Goal: Find specific page/section: Find specific page/section

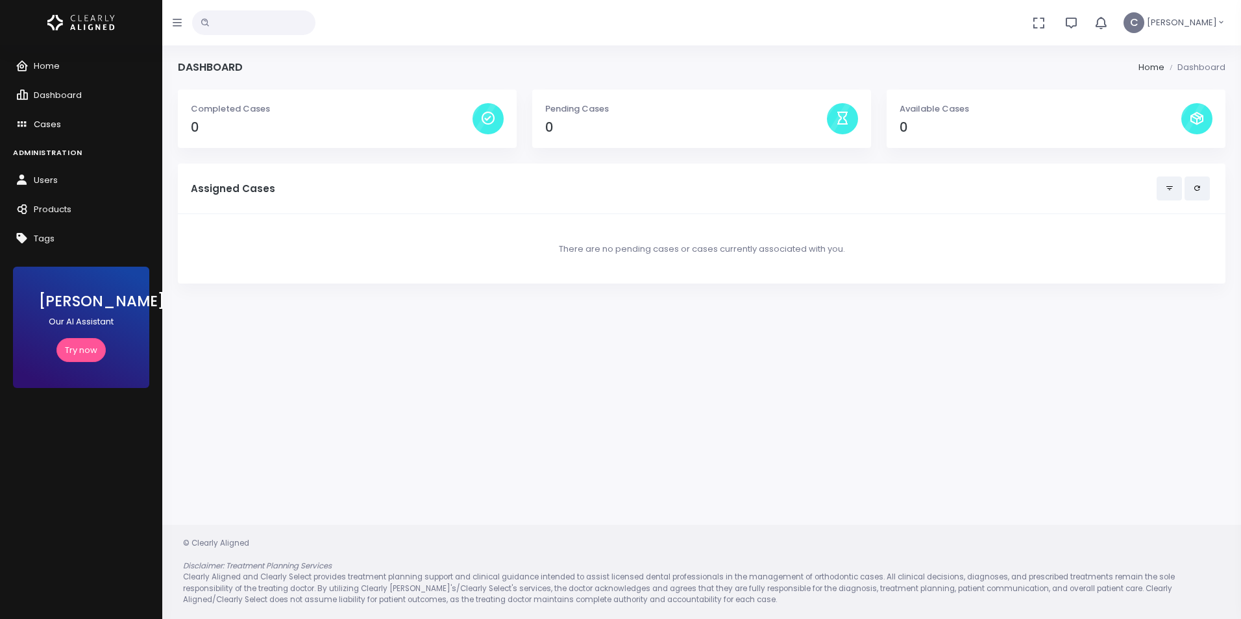
click at [50, 125] on span "Cases" at bounding box center [47, 124] width 27 height 12
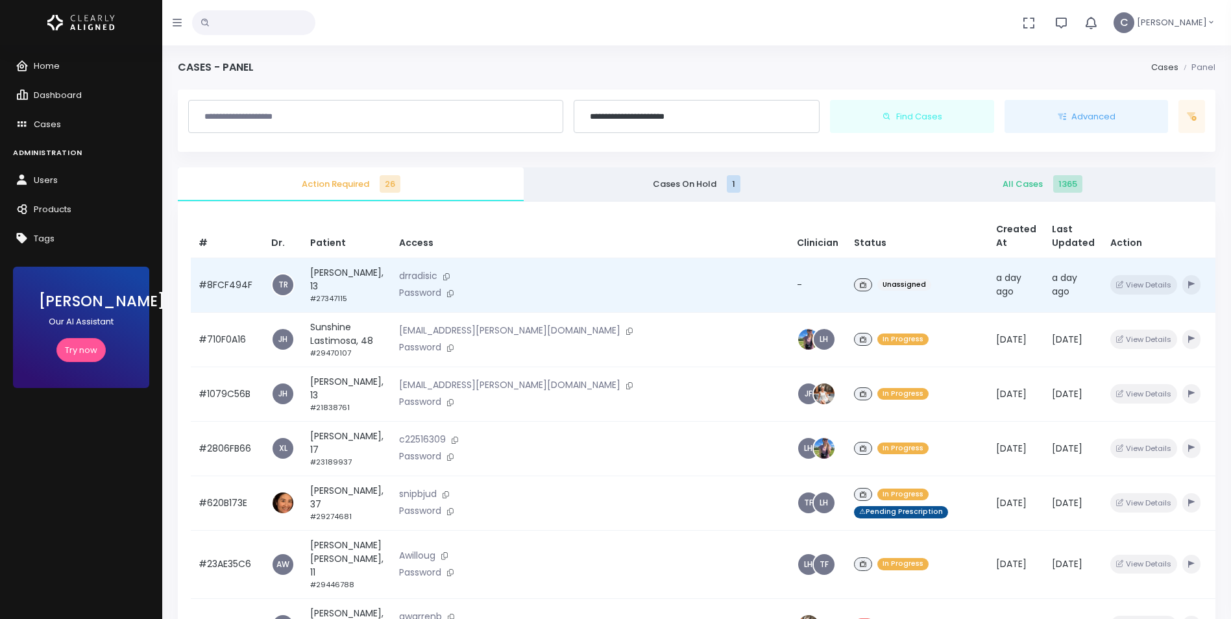
click at [854, 290] on div "Unassigned" at bounding box center [917, 285] width 127 height 19
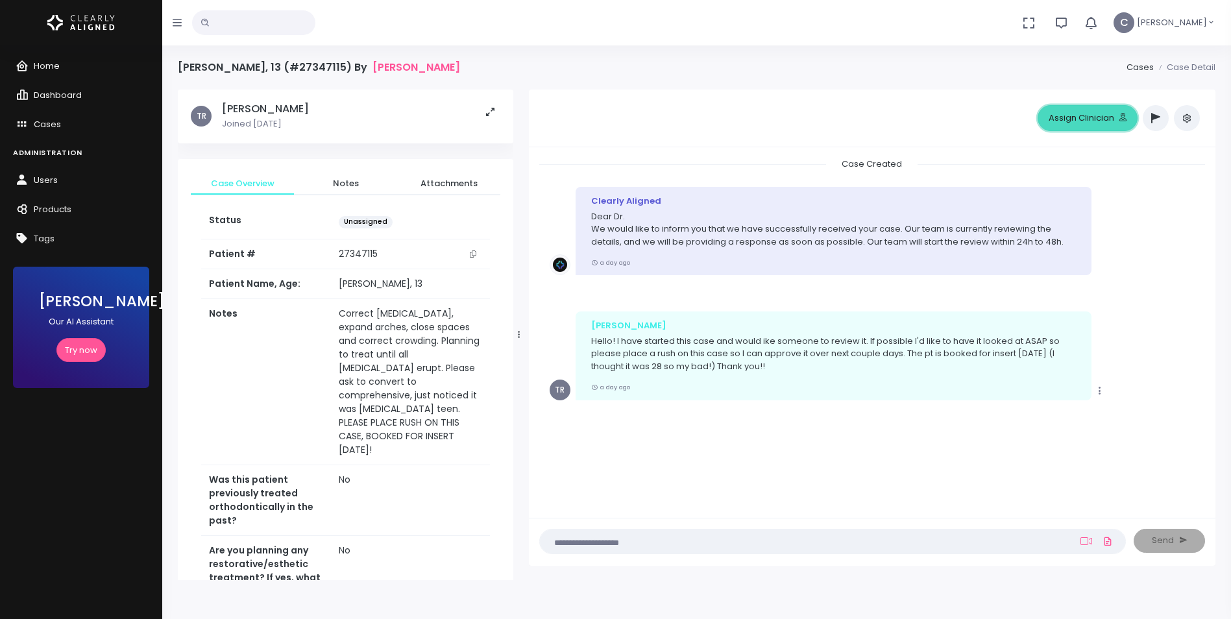
click at [1088, 118] on button "Assign Clinician" at bounding box center [1088, 118] width 100 height 26
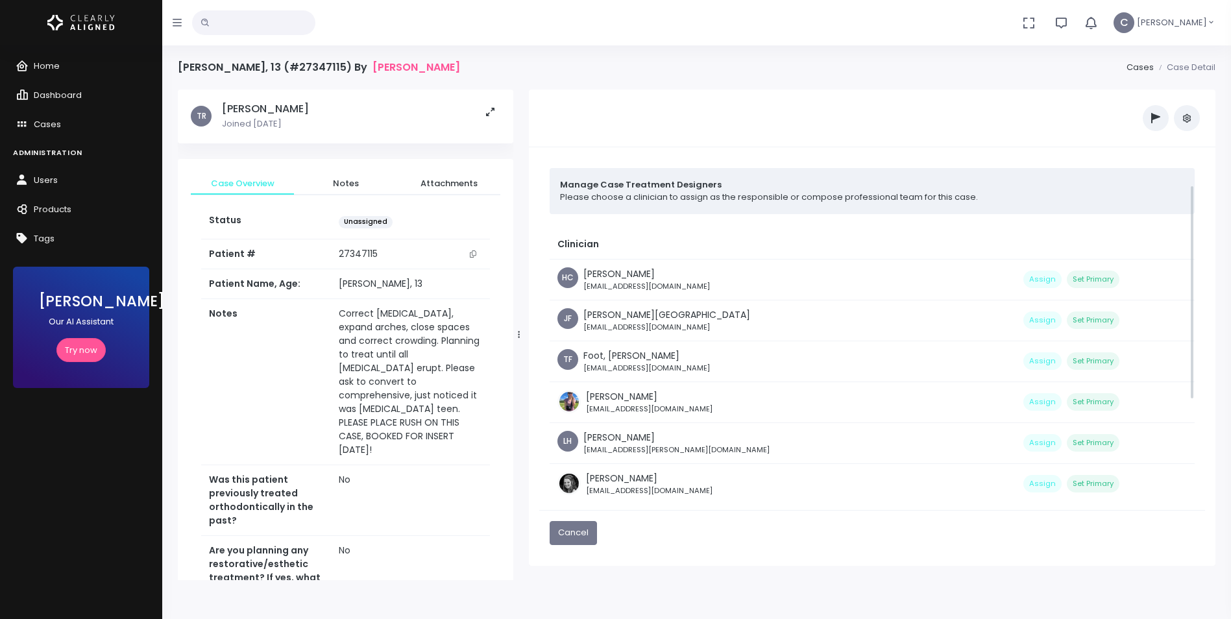
scroll to position [179, 0]
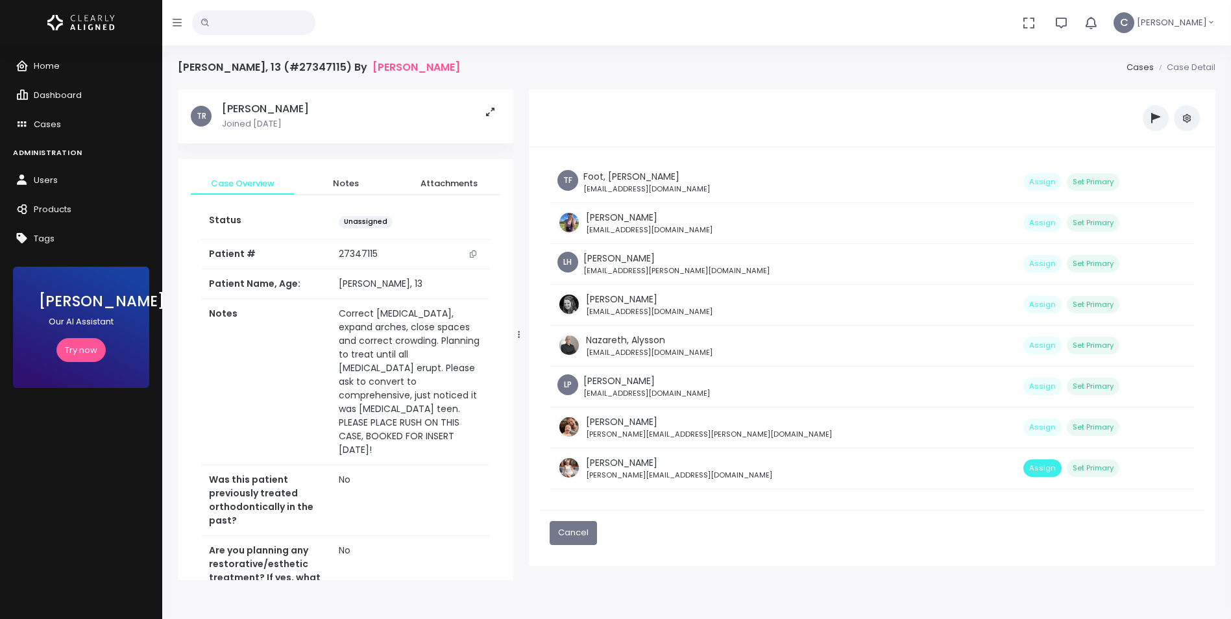
click at [1024, 467] on button "Assign" at bounding box center [1043, 469] width 38 height 18
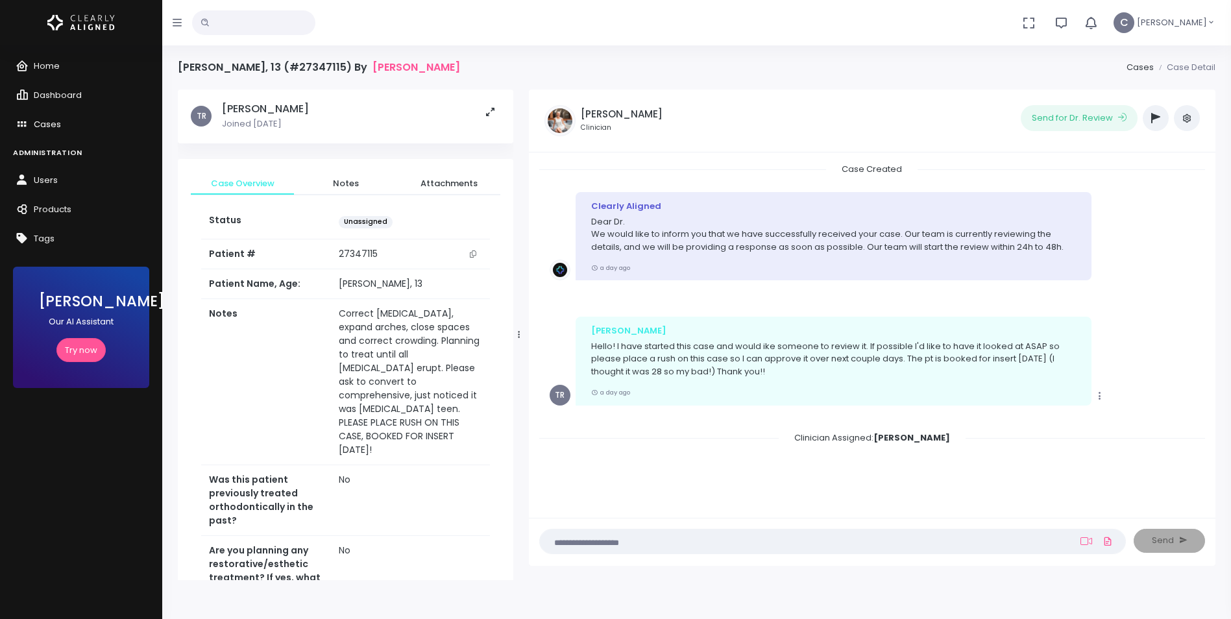
click at [39, 127] on span "Cases" at bounding box center [47, 124] width 27 height 12
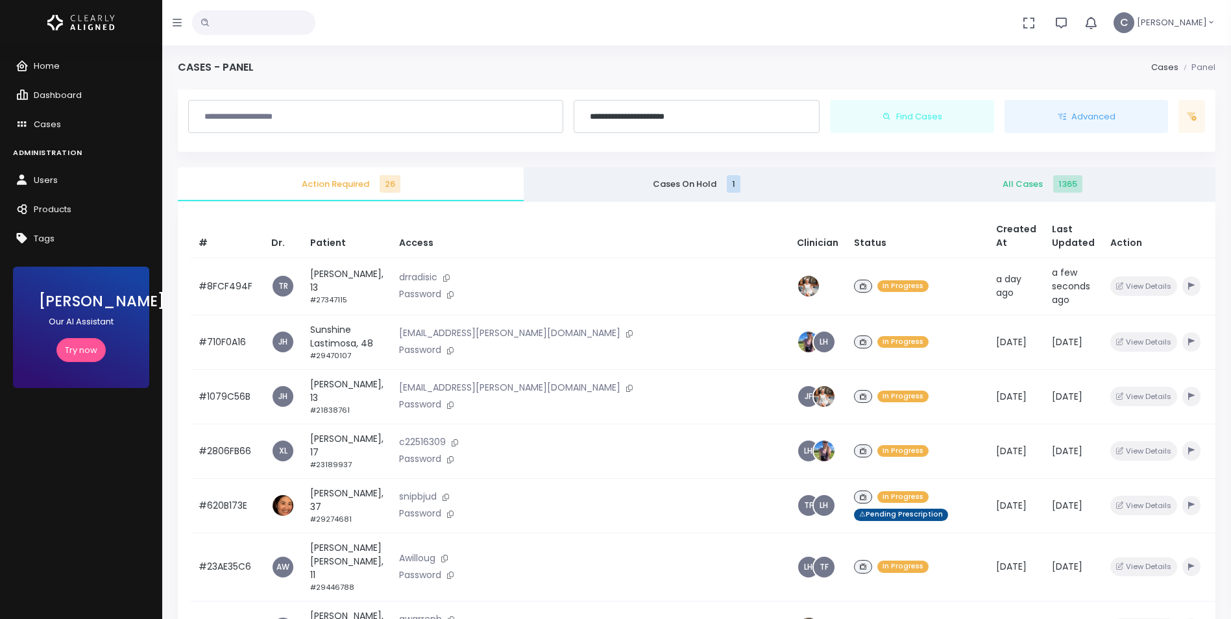
click at [1204, 24] on span "[PERSON_NAME]" at bounding box center [1172, 22] width 70 height 13
click at [1159, 87] on span "Sign Out" at bounding box center [1165, 91] width 35 height 12
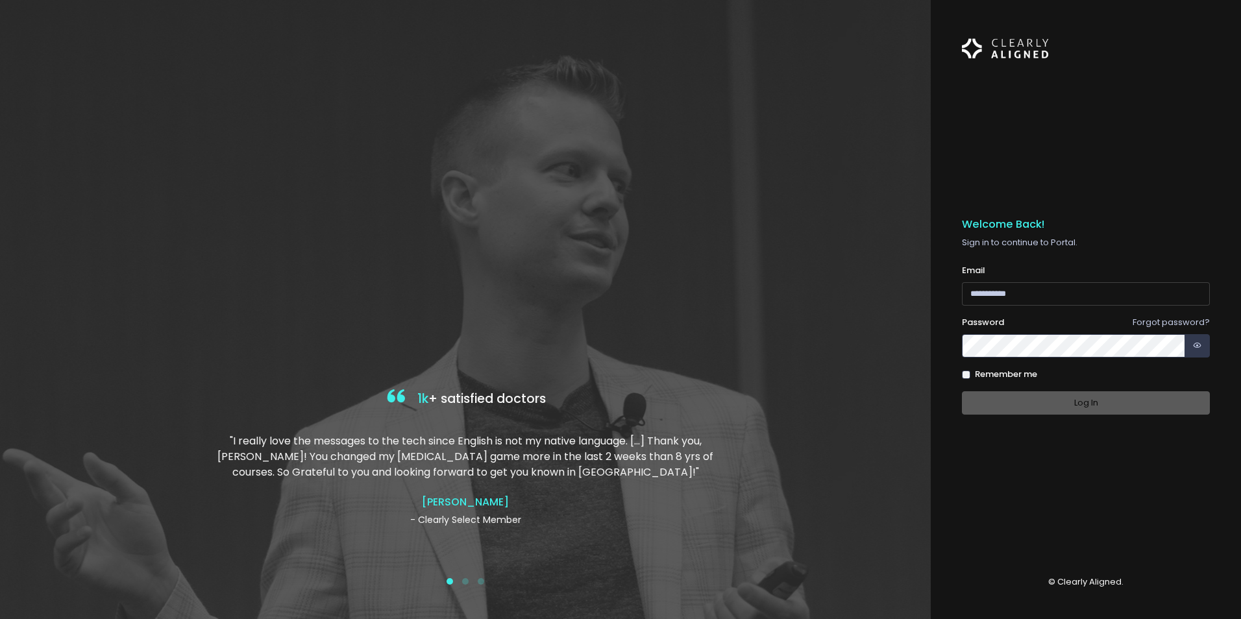
type input "**********"
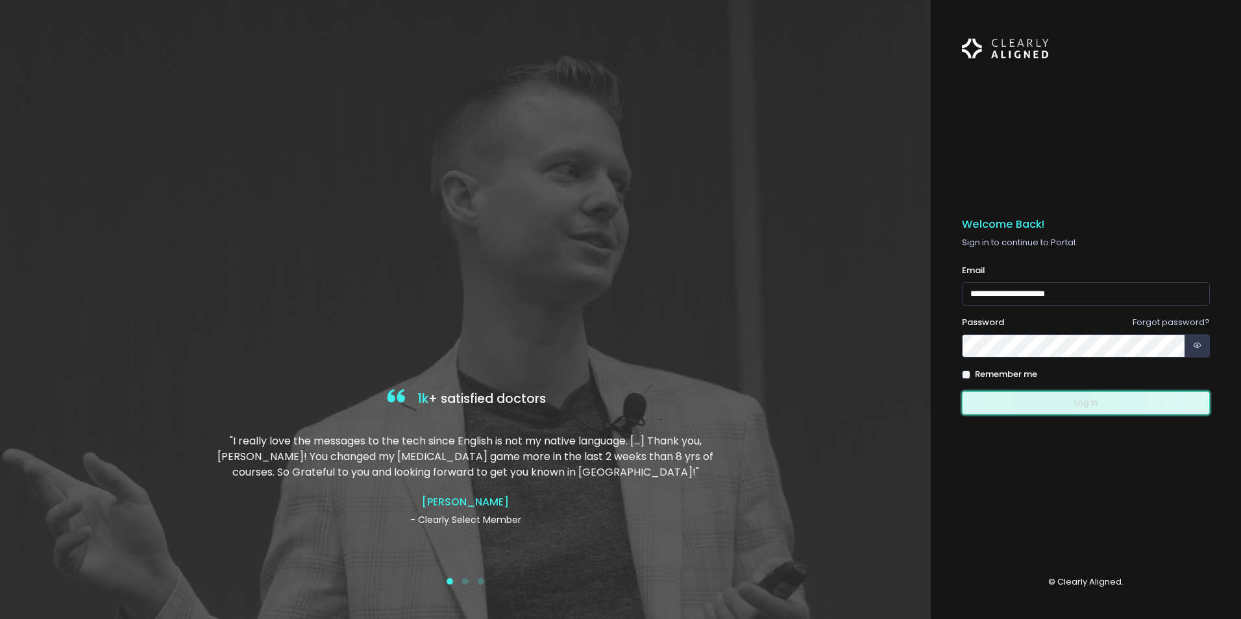
click at [1052, 407] on button "Log In" at bounding box center [1086, 403] width 248 height 24
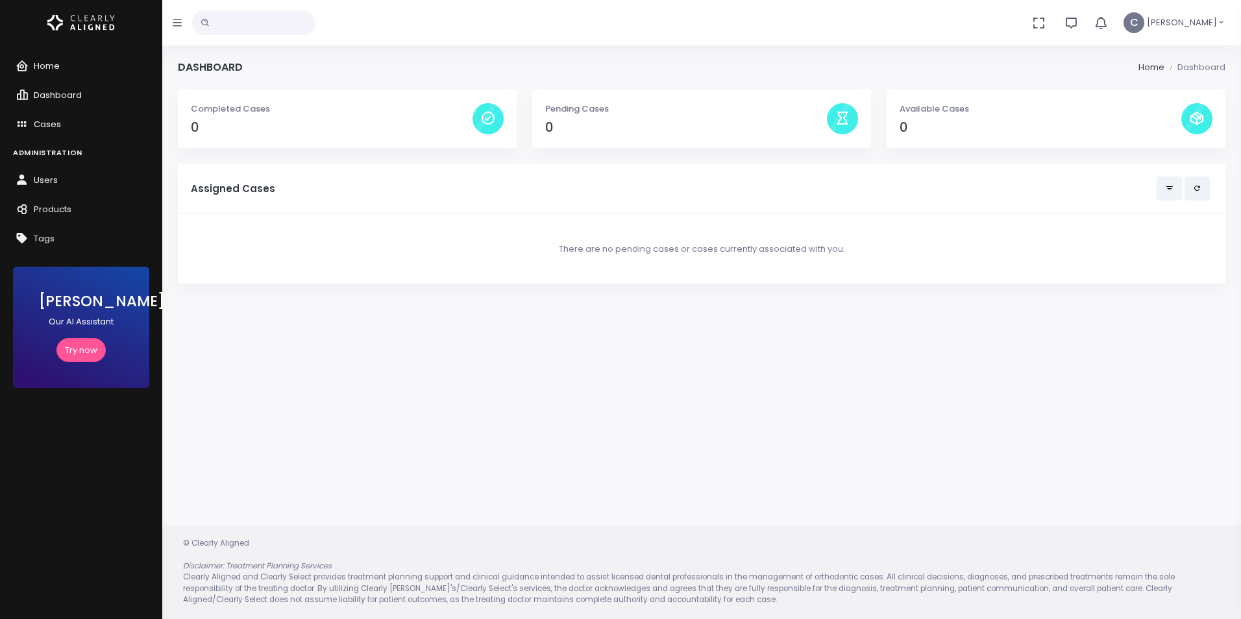
click at [43, 129] on span "Cases" at bounding box center [47, 124] width 27 height 12
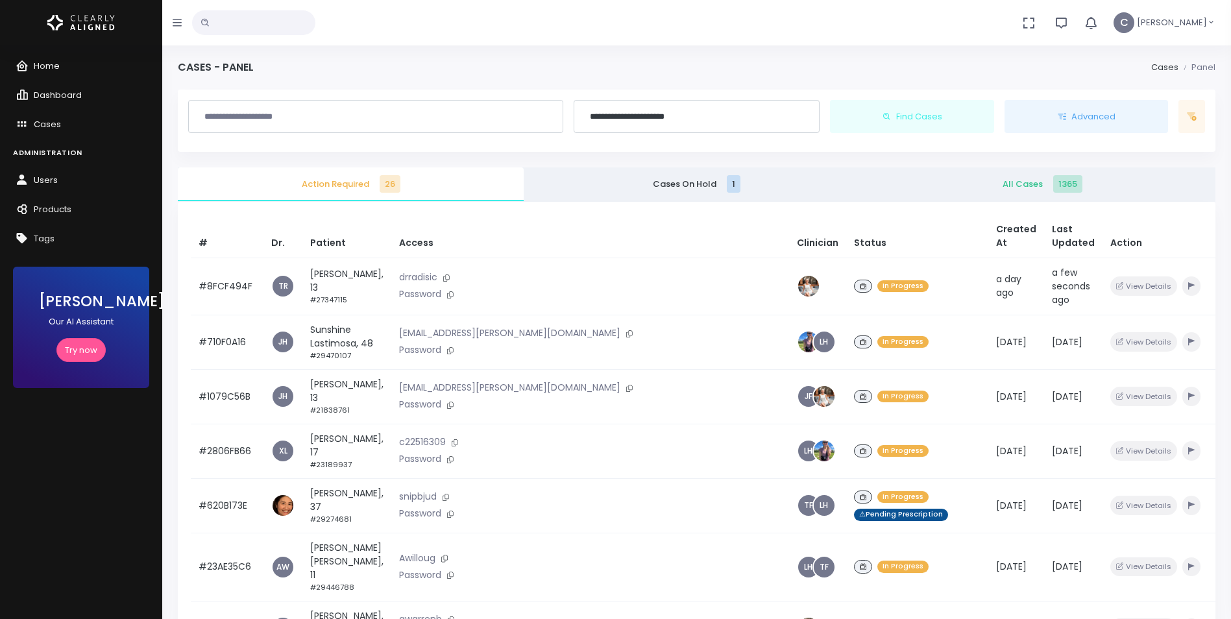
click at [279, 21] on input "text" at bounding box center [253, 22] width 123 height 25
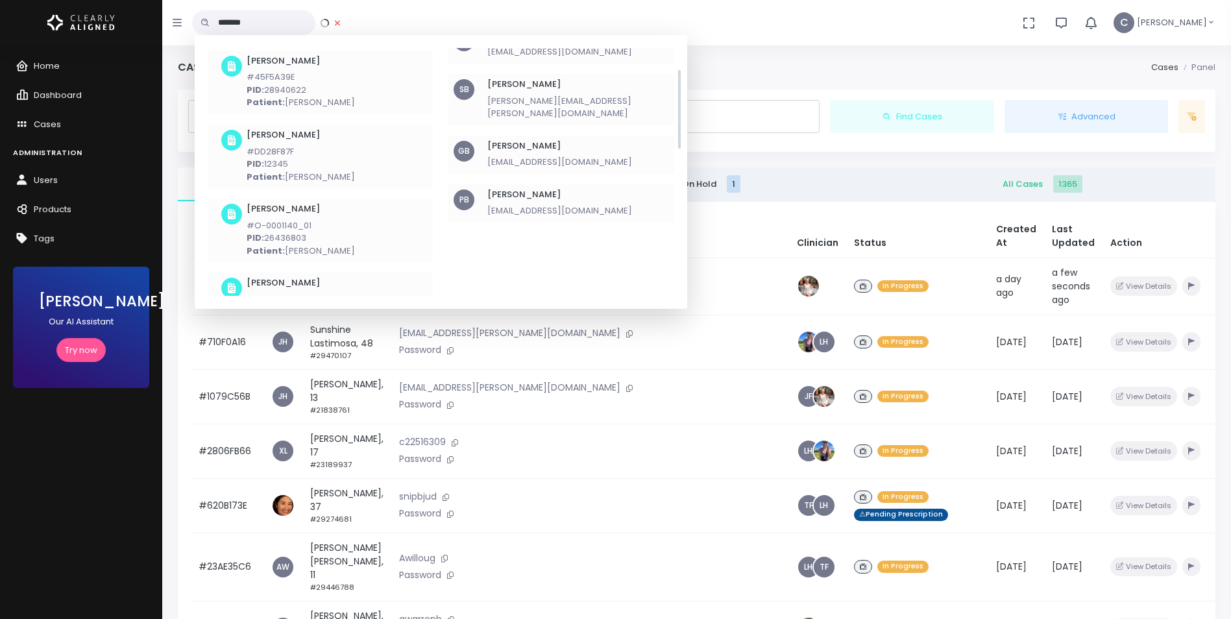
scroll to position [65, 0]
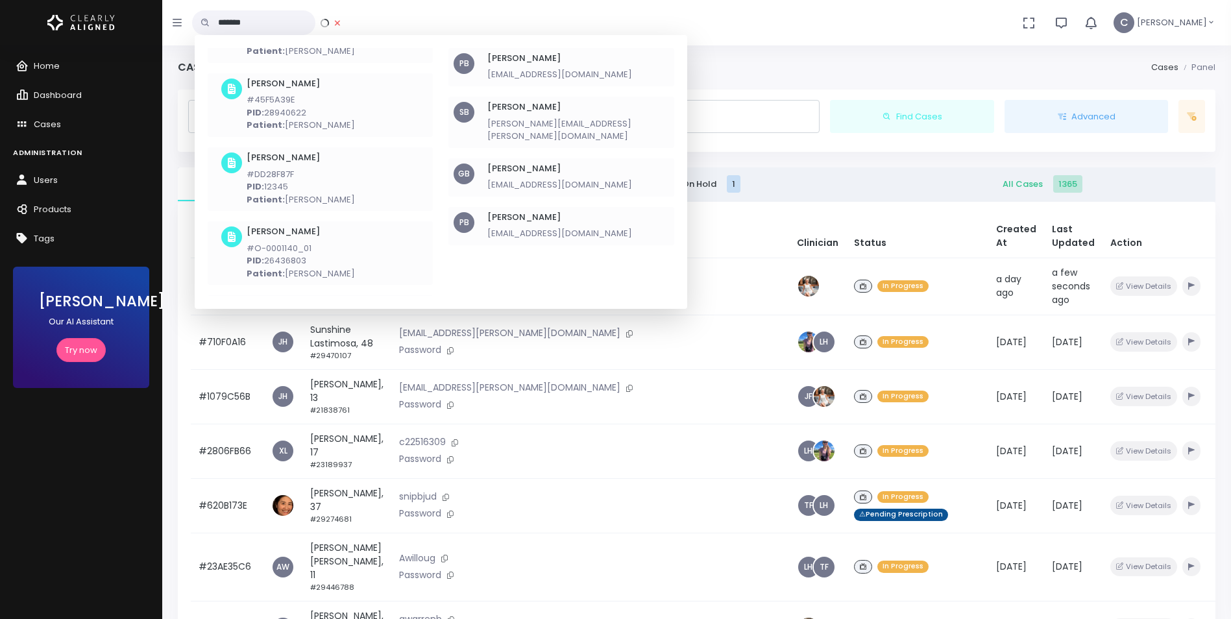
type input "*******"
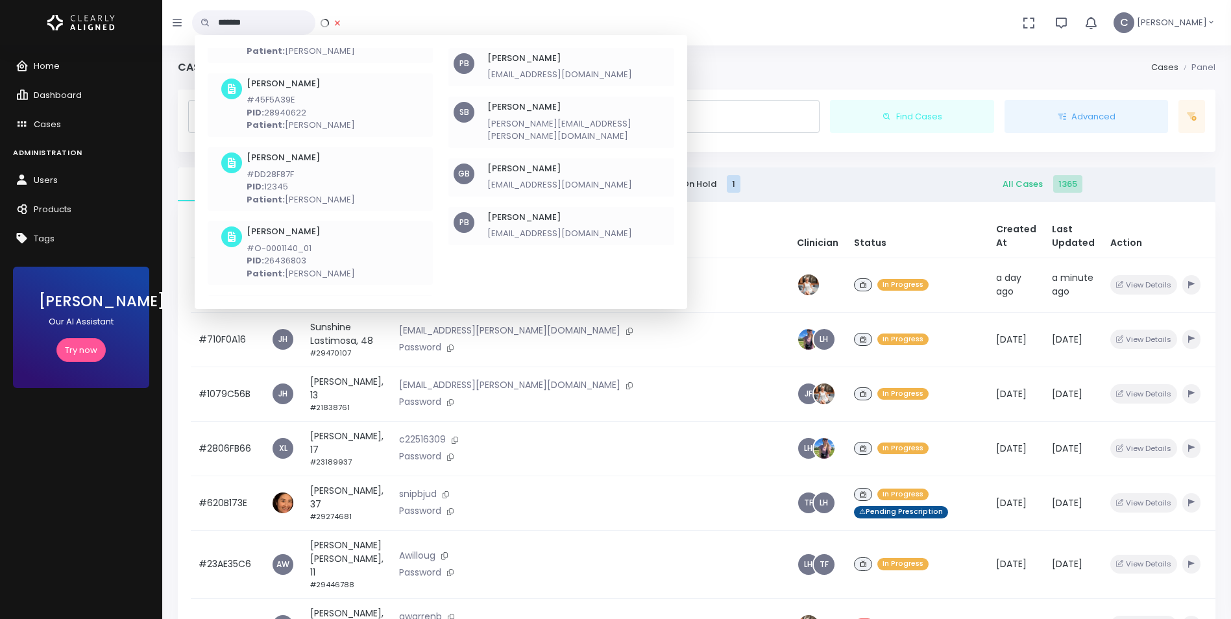
click at [574, 164] on h6 "[PERSON_NAME]" at bounding box center [560, 169] width 145 height 10
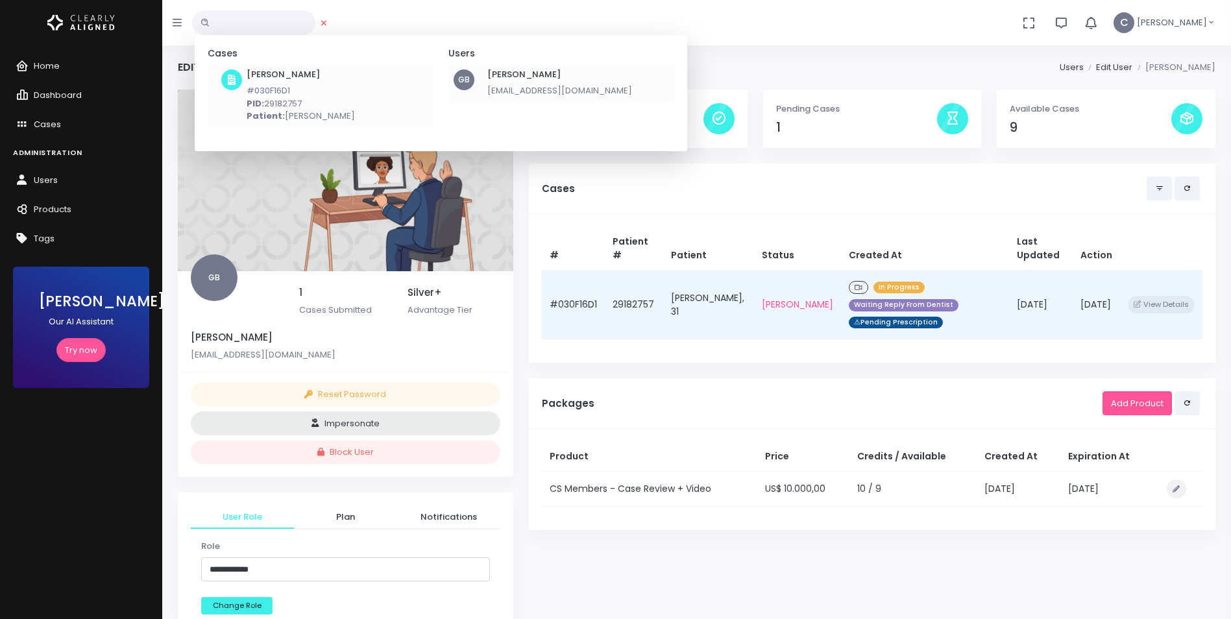
click at [933, 300] on div "In Progress Waiting Reply From Dentist ⚠Pending Prescription" at bounding box center [925, 304] width 153 height 53
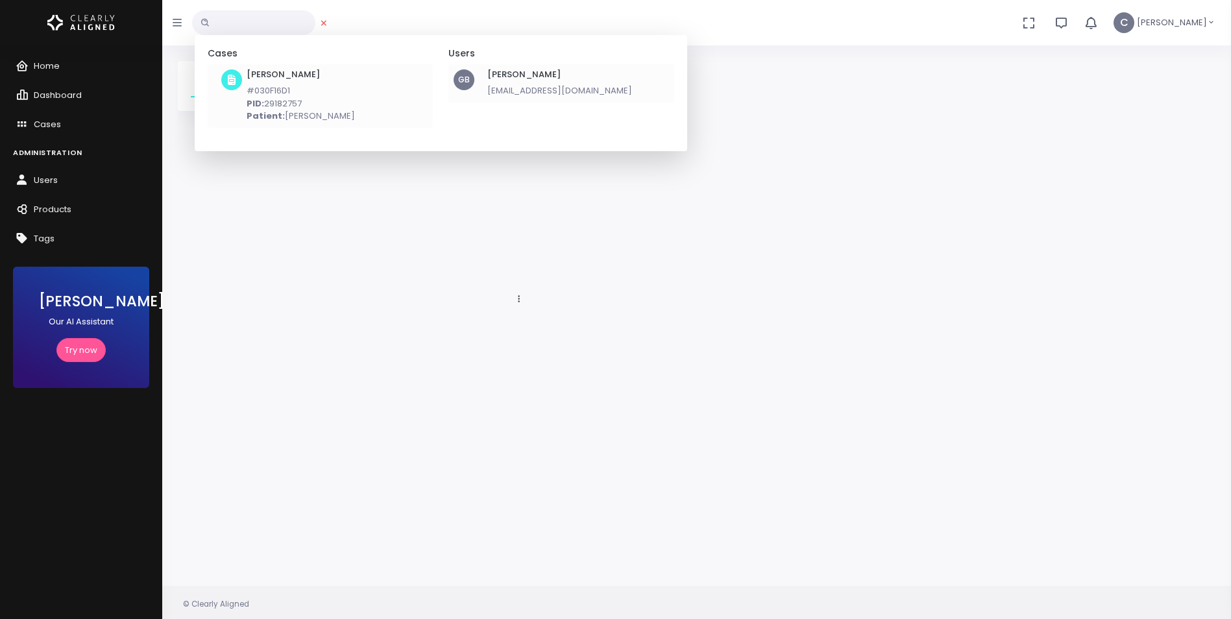
click at [509, 249] on div "Case Overview Notes Attachments" at bounding box center [345, 299] width 351 height 476
click at [607, 56] on h5 "Users" at bounding box center [561, 53] width 225 height 11
click at [327, 23] on icon at bounding box center [324, 23] width 6 height 8
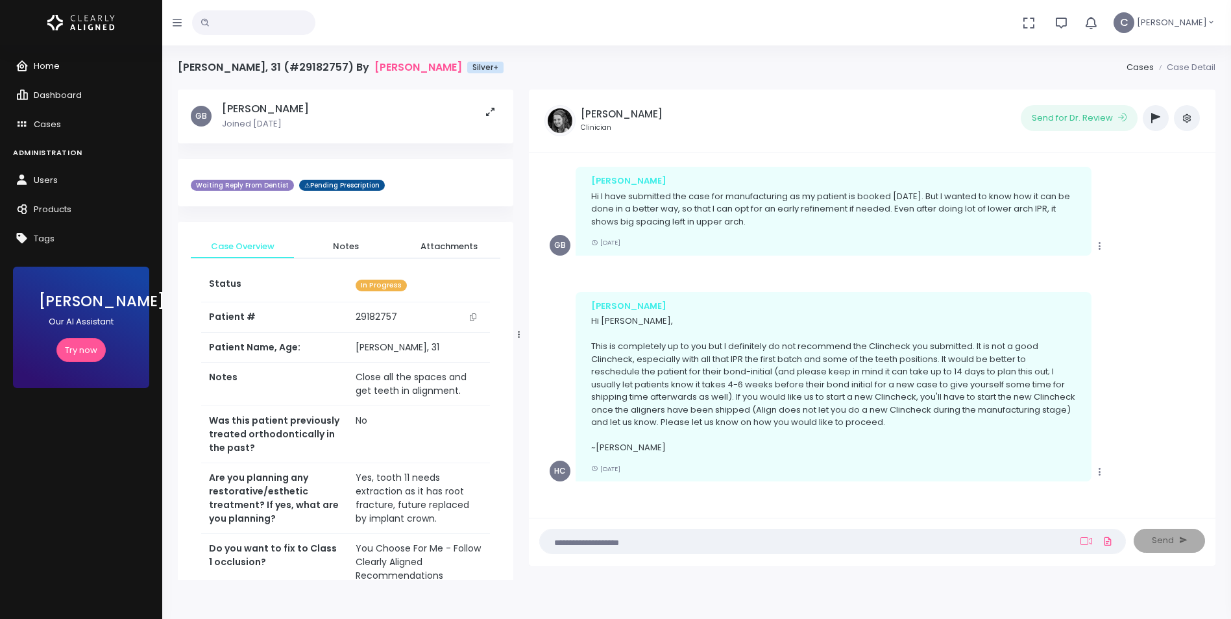
click at [46, 67] on span "Home" at bounding box center [47, 66] width 26 height 12
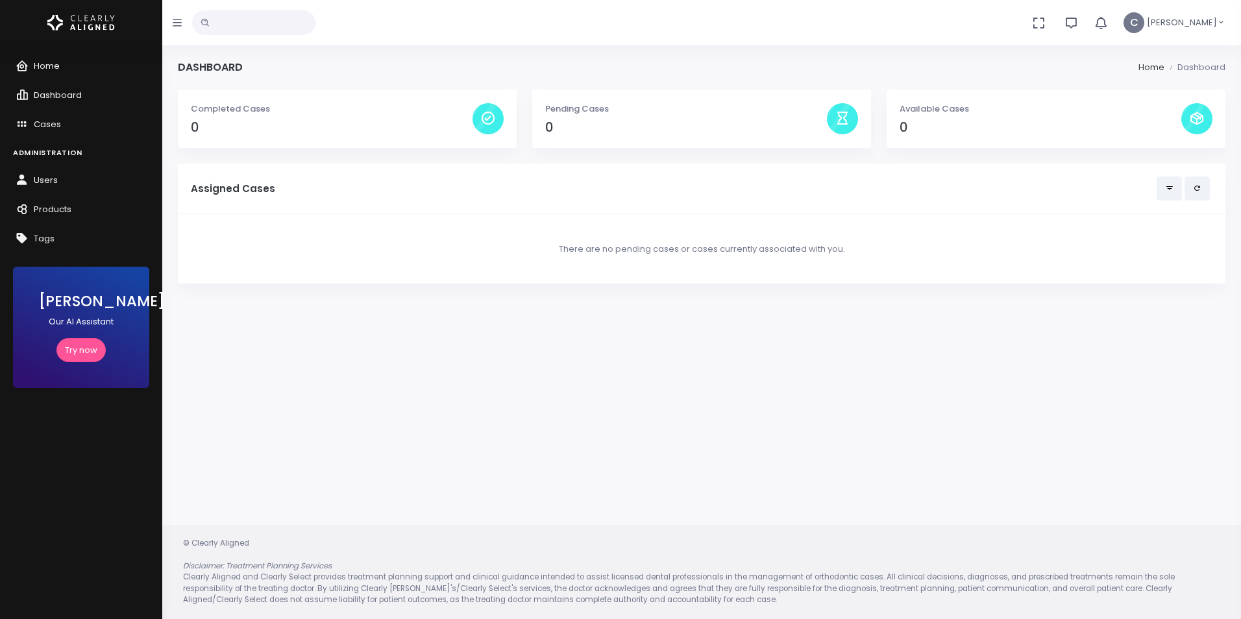
click at [265, 39] on form "No data found, change terms and search again..." at bounding box center [253, 22] width 123 height 45
click at [266, 23] on input "text" at bounding box center [253, 22] width 123 height 25
click at [284, 28] on input "text" at bounding box center [253, 22] width 123 height 25
type input "********"
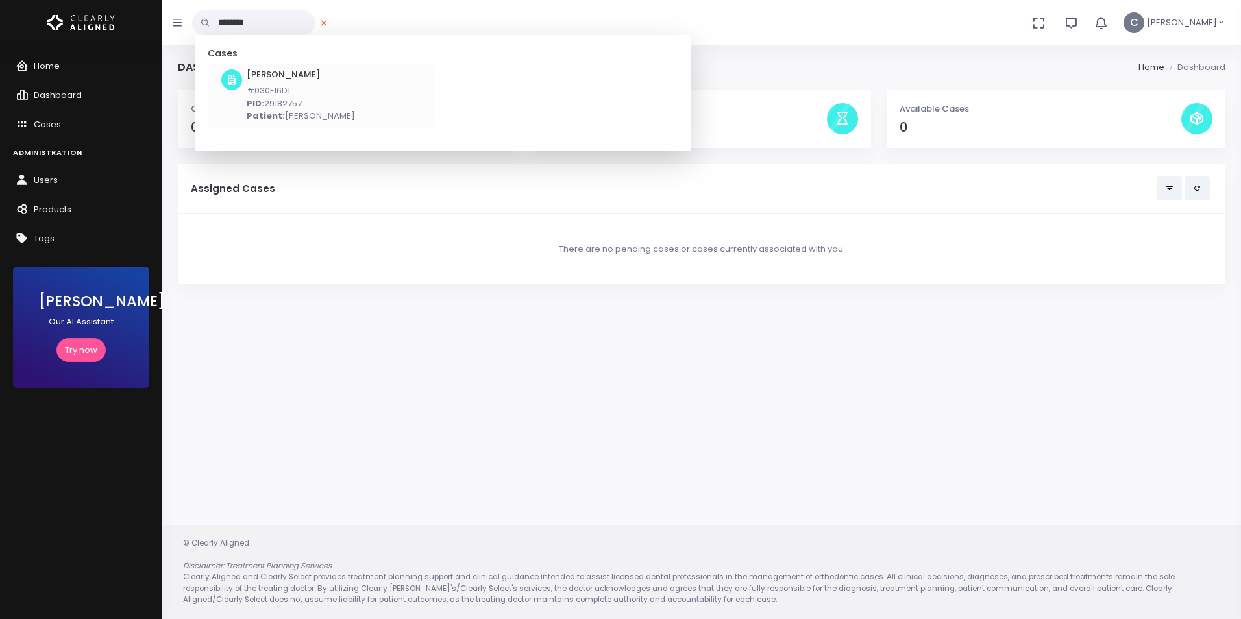
click at [321, 103] on p "PID: 29182757" at bounding box center [301, 103] width 108 height 13
